Goal: Use online tool/utility: Utilize a website feature to perform a specific function

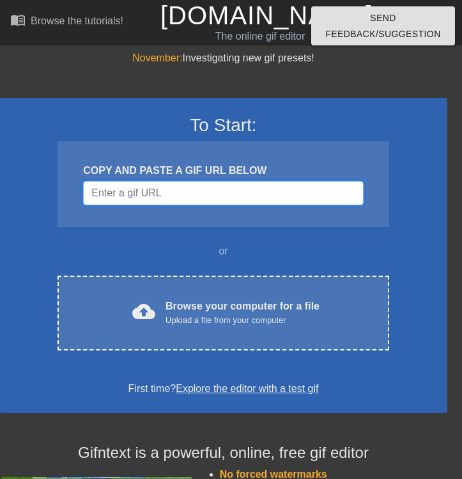
click at [123, 193] on input "Username" at bounding box center [223, 193] width 280 height 24
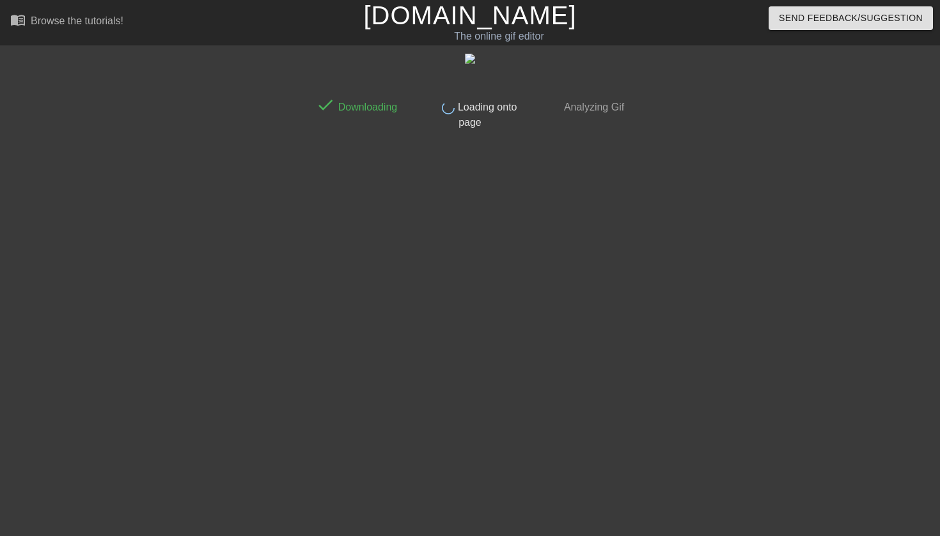
click at [693, 172] on div at bounding box center [742, 243] width 192 height 384
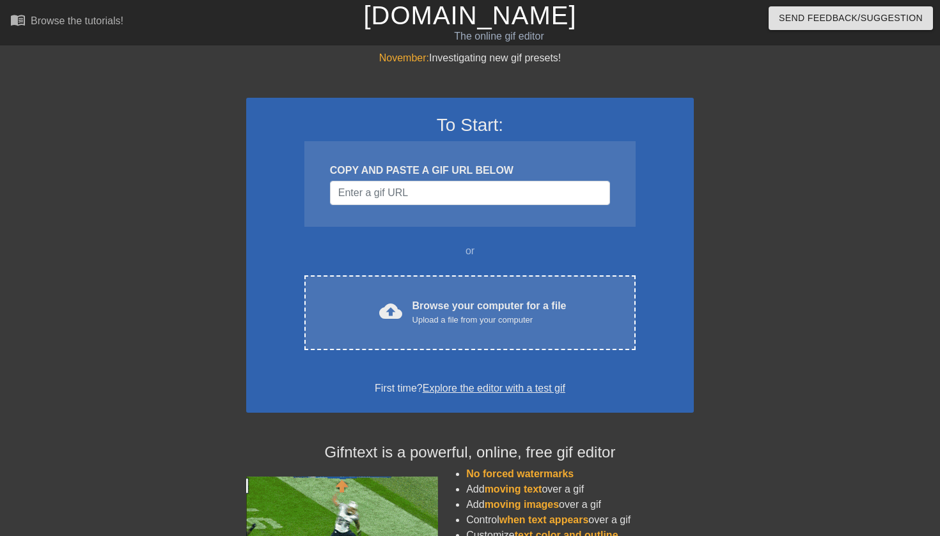
click at [507, 205] on div "COPY AND PASTE A GIF URL BELOW" at bounding box center [469, 184] width 331 height 86
click at [497, 192] on input "Username" at bounding box center [470, 193] width 280 height 24
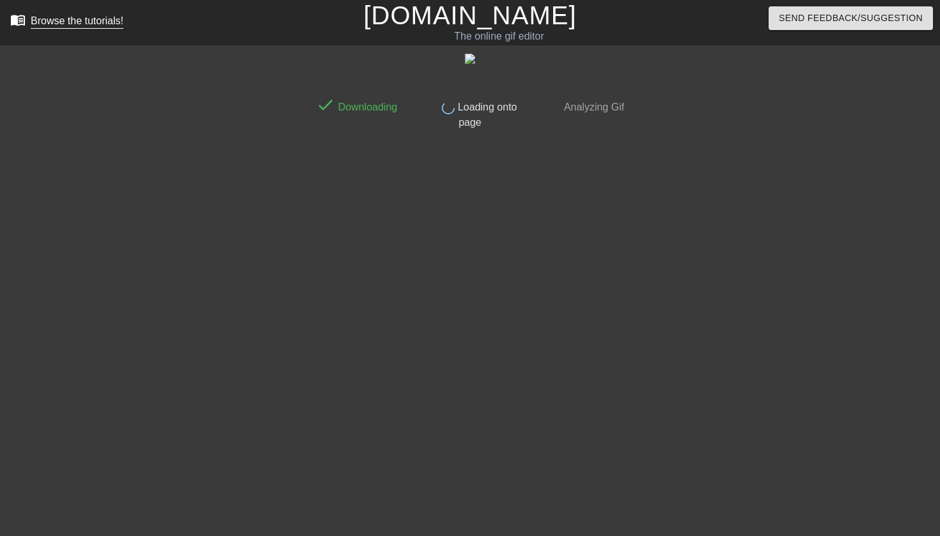
click at [110, 18] on div "Browse the tutorials!" at bounding box center [77, 20] width 93 height 11
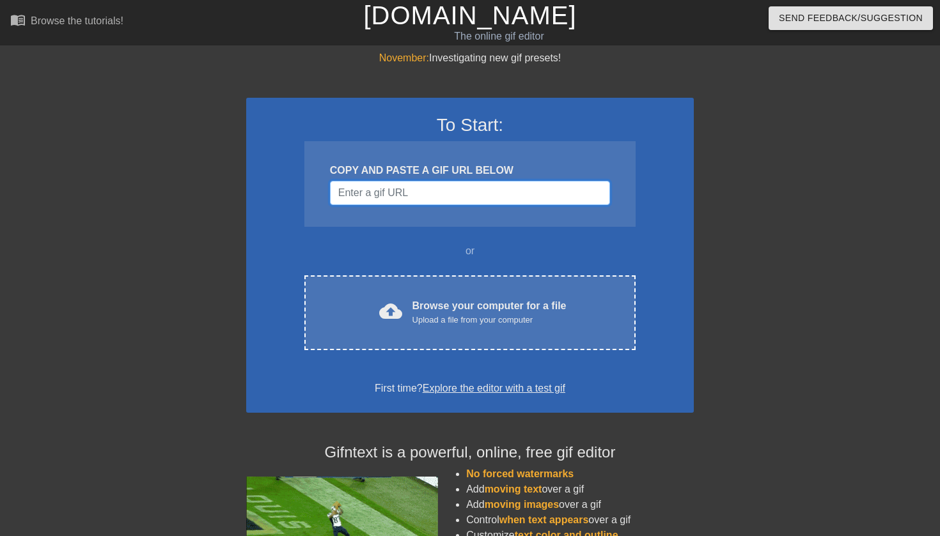
click at [449, 203] on input "Username" at bounding box center [470, 193] width 280 height 24
